Goal: Task Accomplishment & Management: Manage account settings

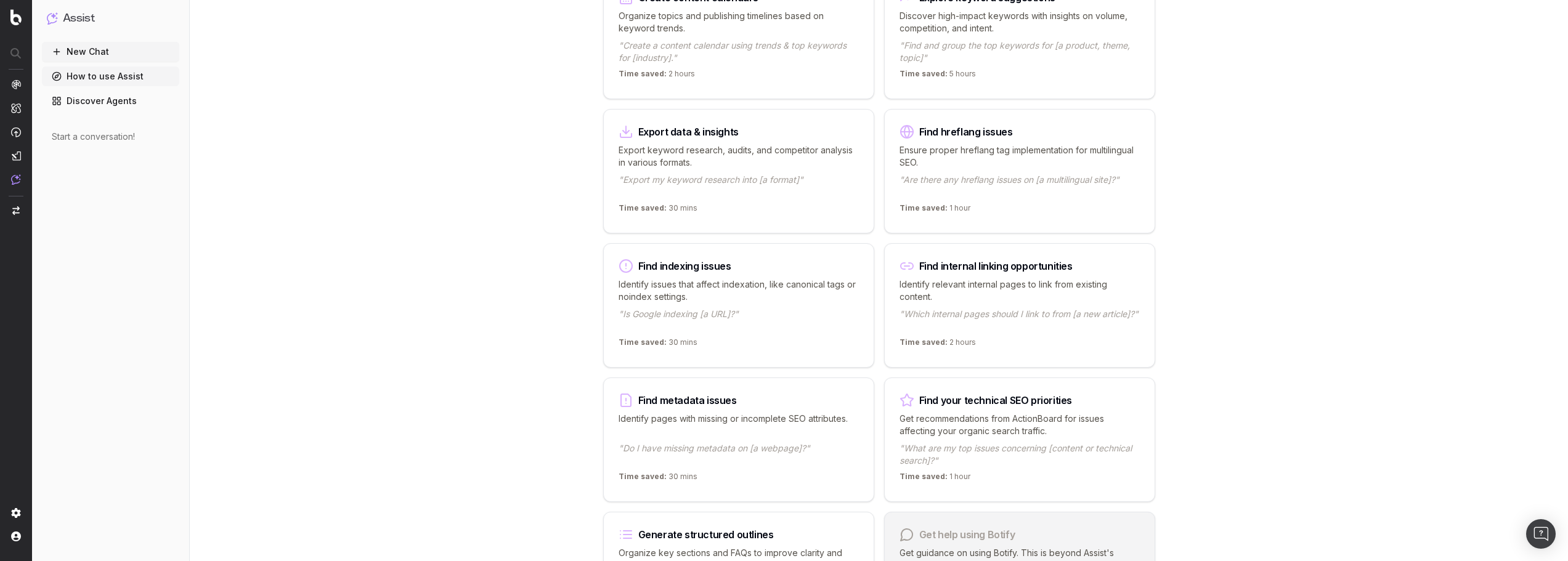
scroll to position [677, 0]
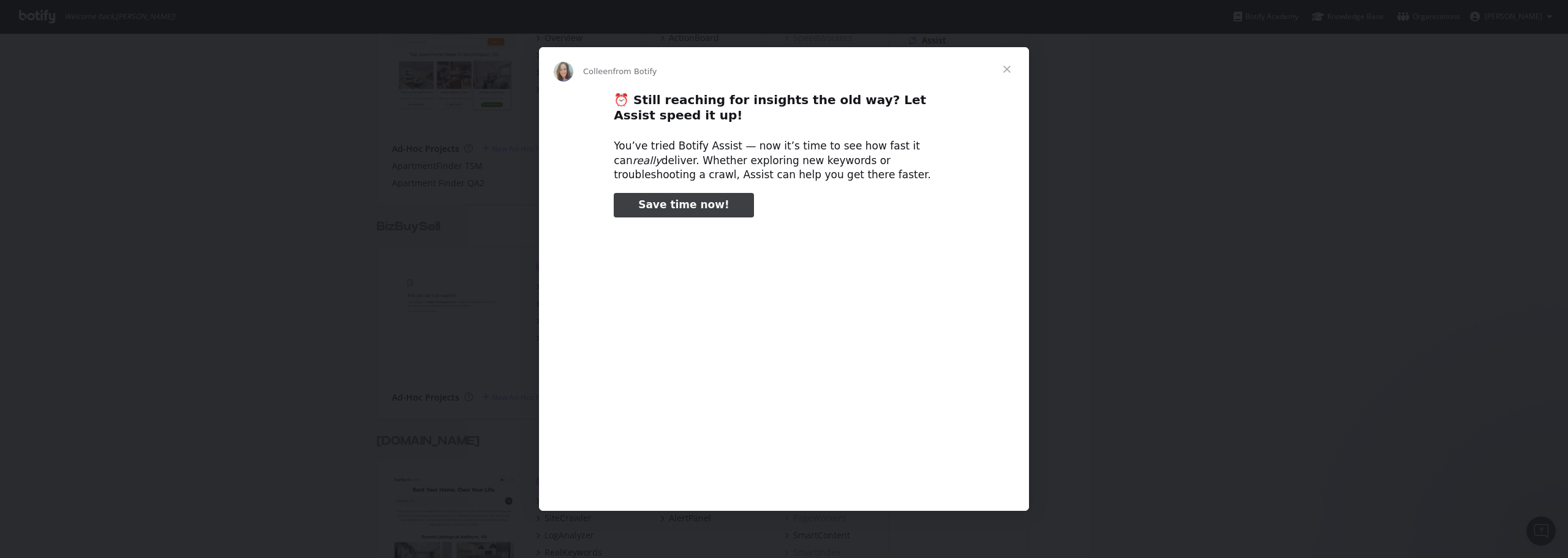
type input "3296666"
click at [1008, 68] on span "Close" at bounding box center [1007, 69] width 44 height 44
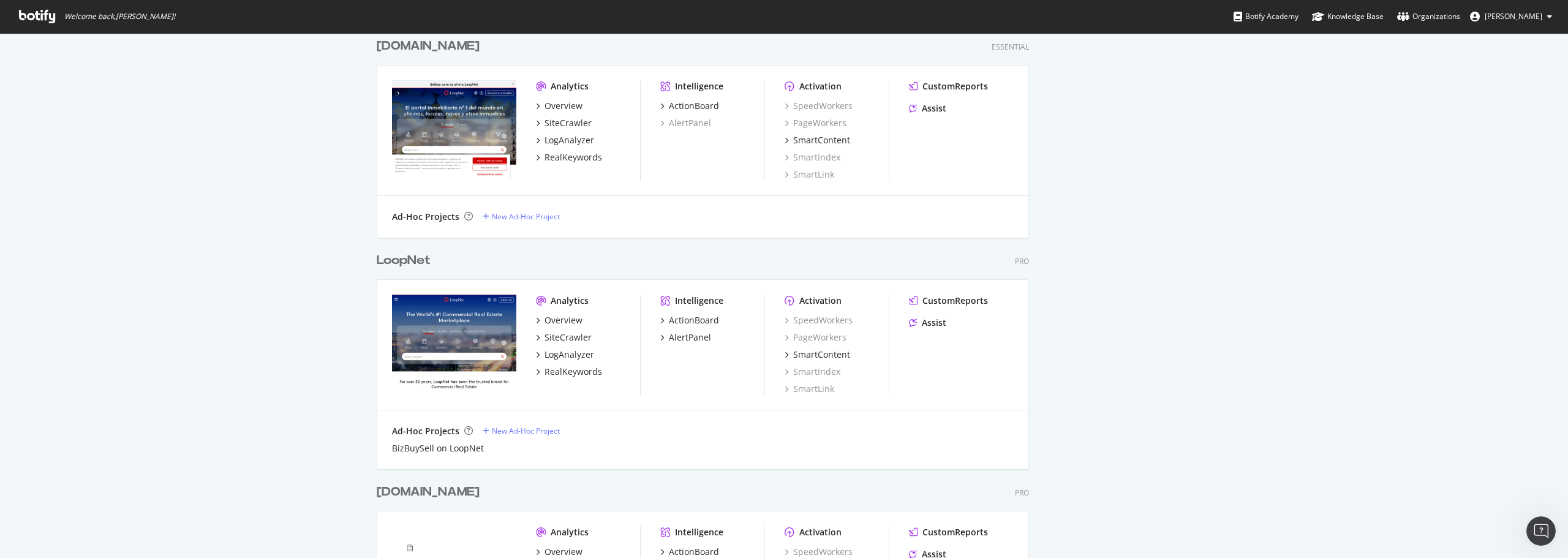
scroll to position [1899, 0]
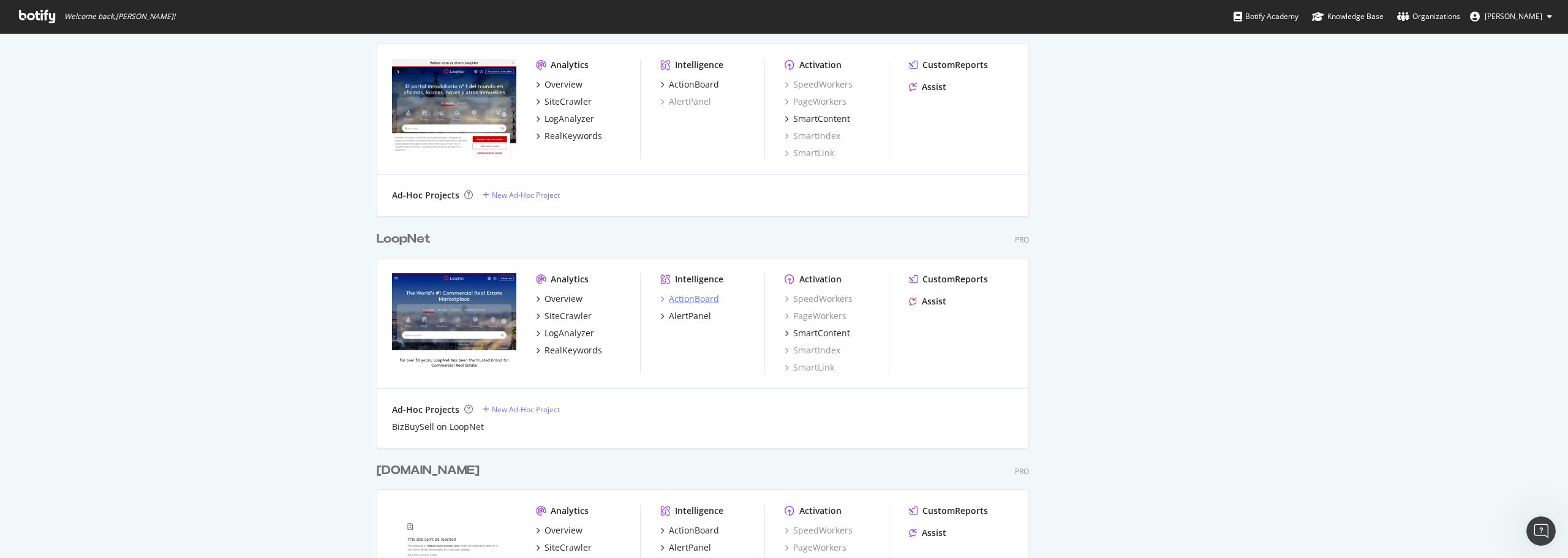
click at [691, 299] on div "ActionBoard" at bounding box center [694, 299] width 50 height 12
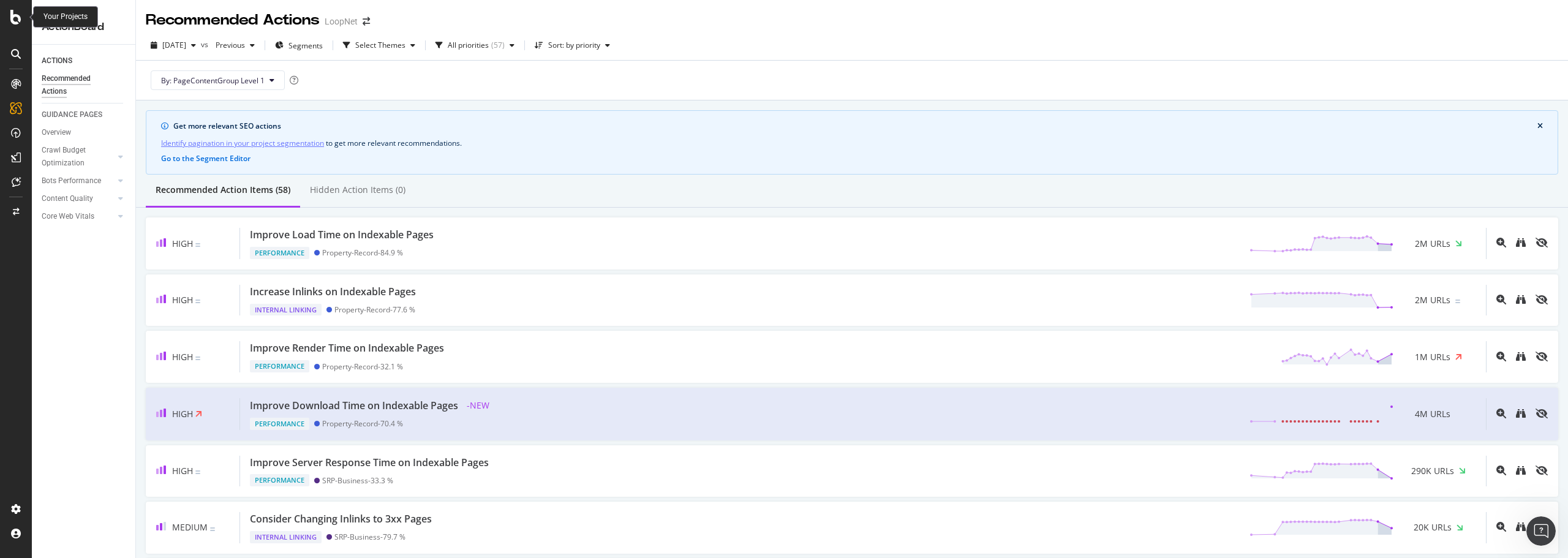
click at [17, 20] on icon at bounding box center [16, 17] width 11 height 15
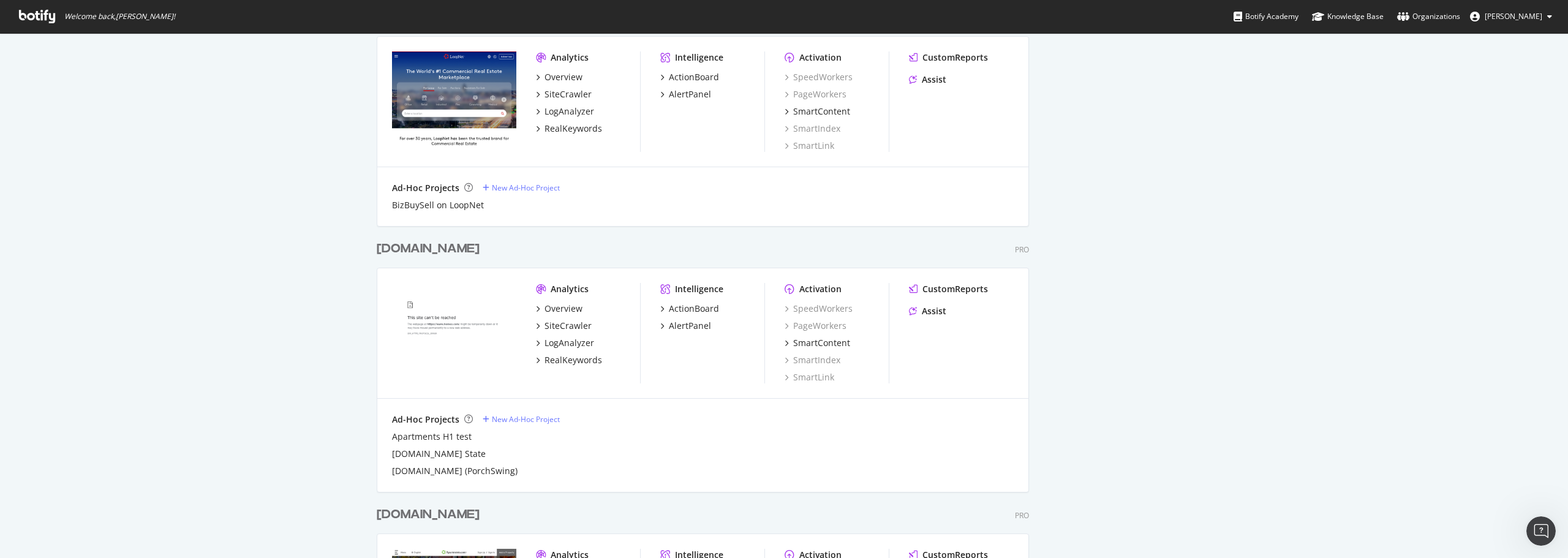
scroll to position [2144, 0]
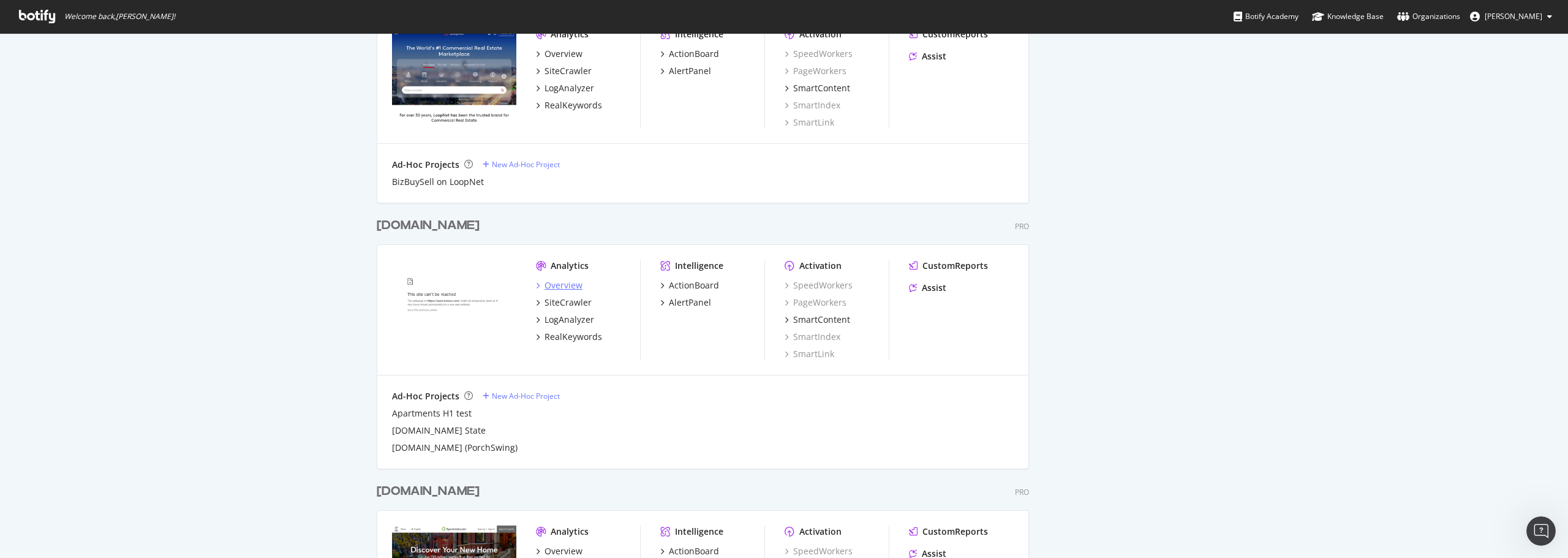
click at [563, 286] on div "Overview" at bounding box center [563, 286] width 38 height 12
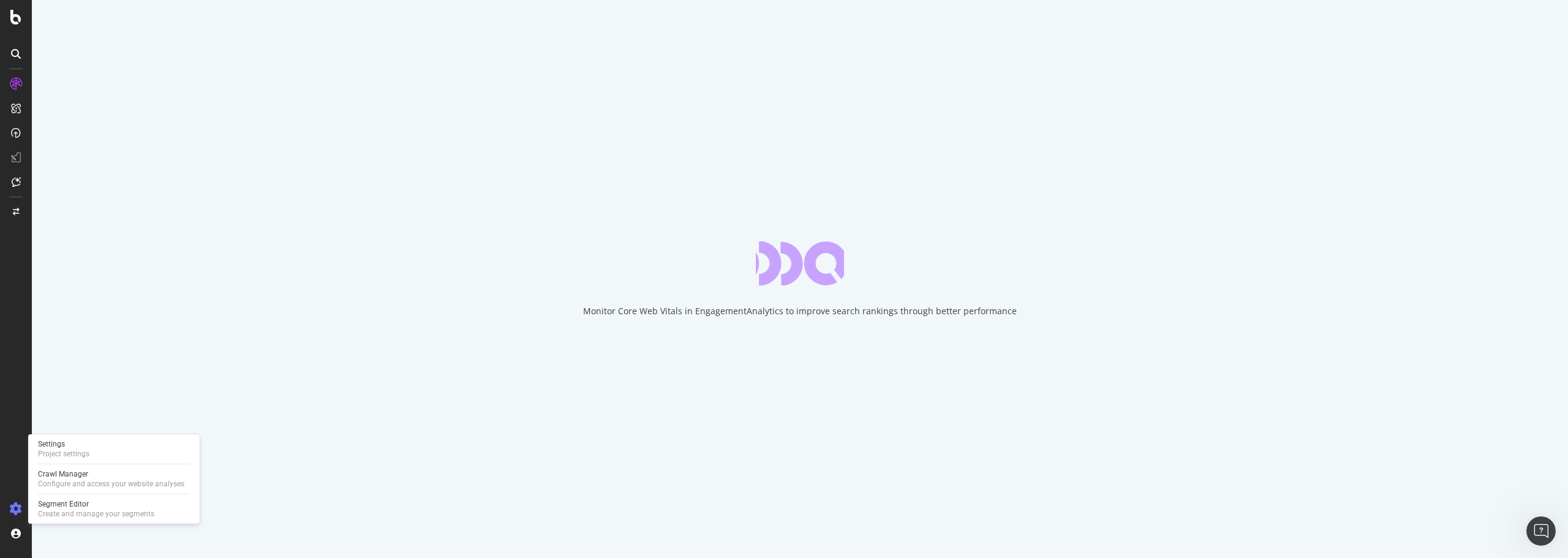
click at [17, 508] on icon at bounding box center [16, 509] width 12 height 12
click at [80, 448] on div "Settings" at bounding box center [64, 444] width 52 height 10
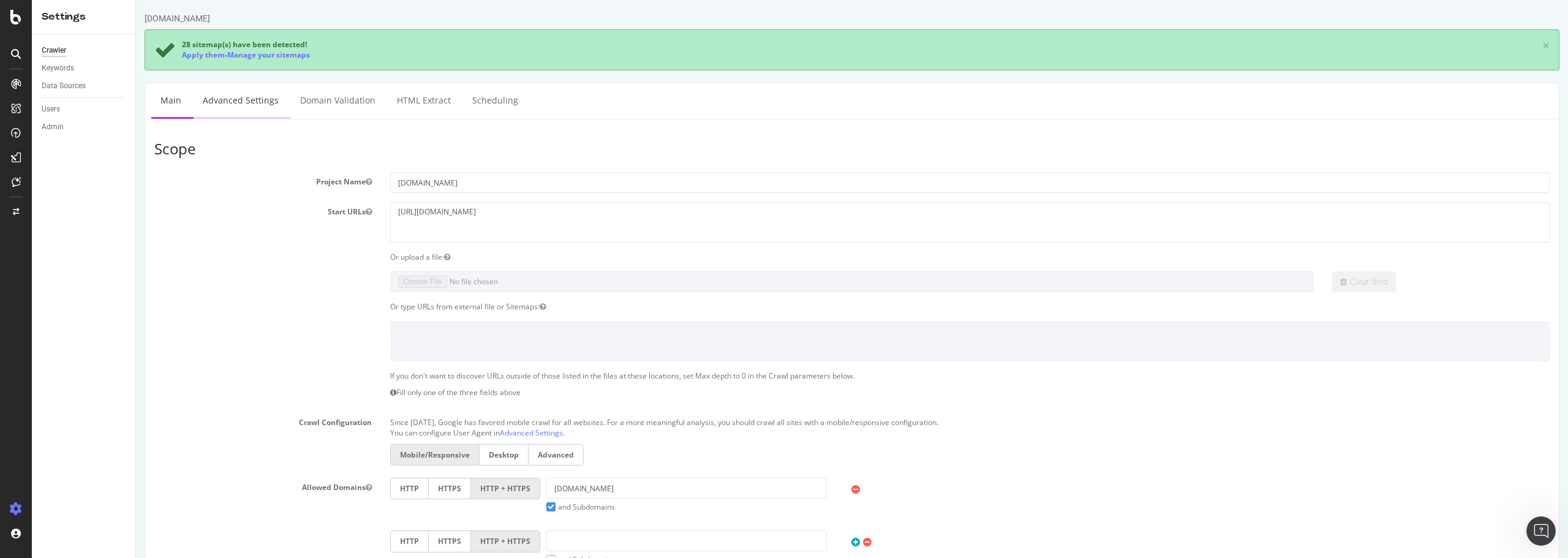
click at [236, 102] on link "Advanced Settings" at bounding box center [241, 100] width 95 height 34
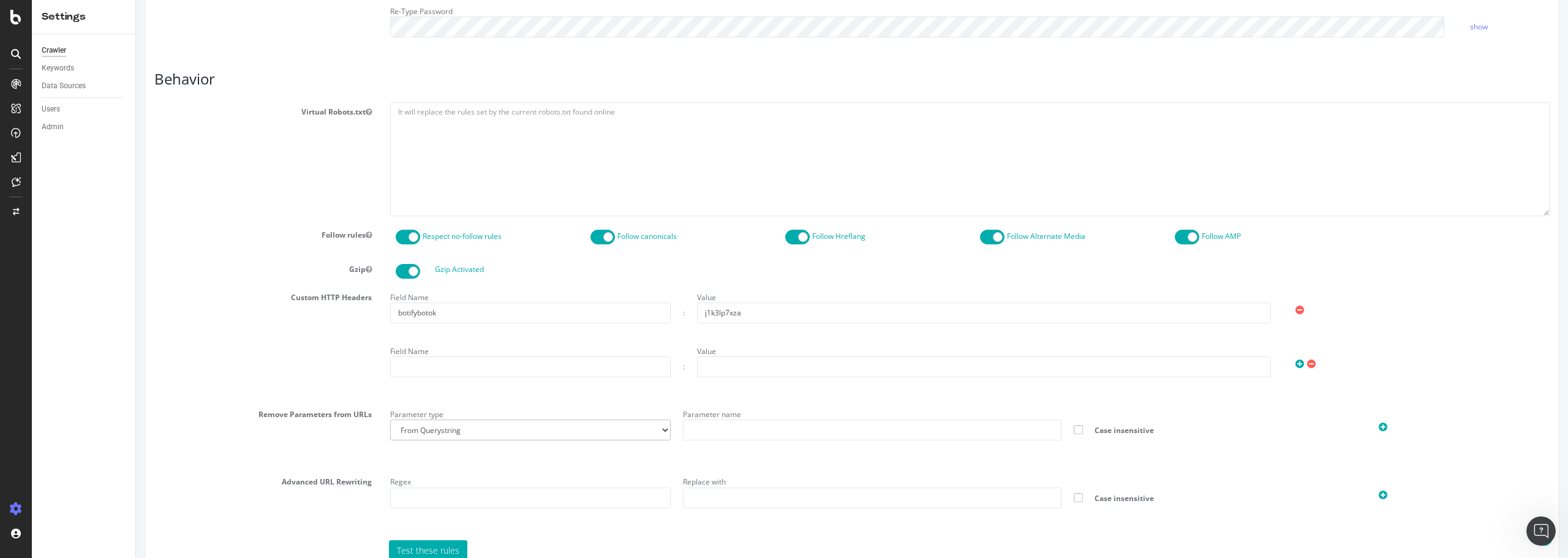
scroll to position [568, 0]
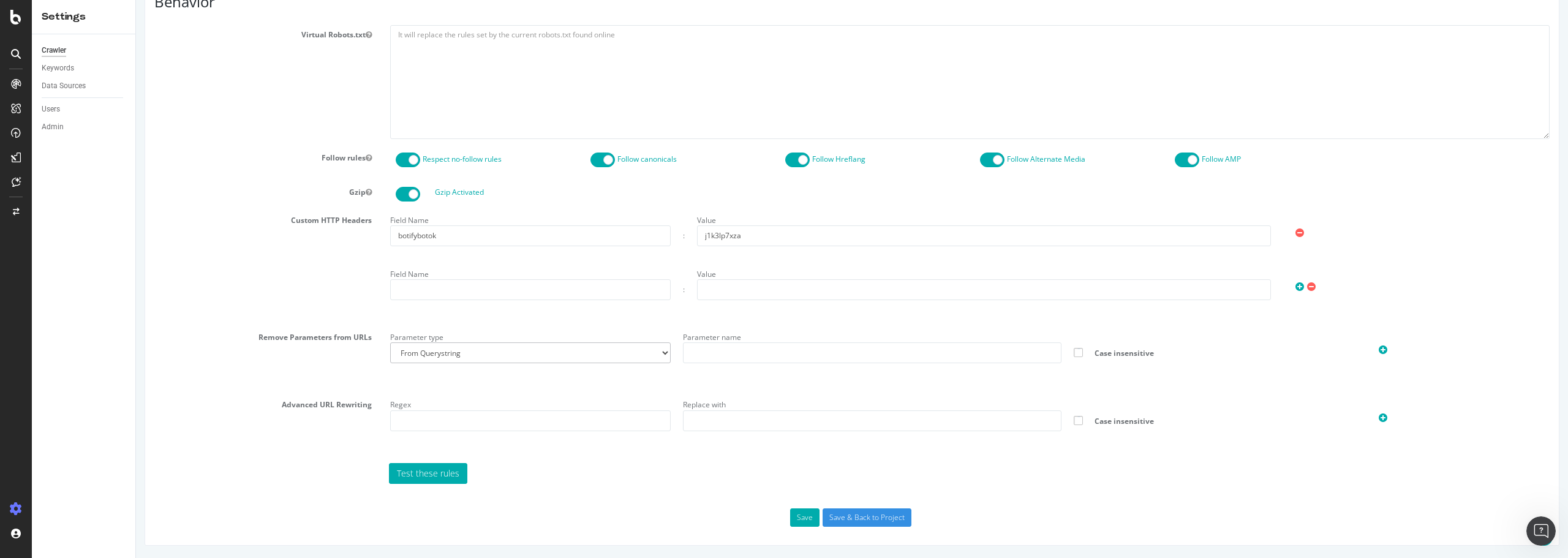
click at [1210, 497] on div "Report features Content Quality Evaluate Content Quality Identify areas of your…" at bounding box center [852, 23] width 1395 height 1006
